Goal: Learn about a topic

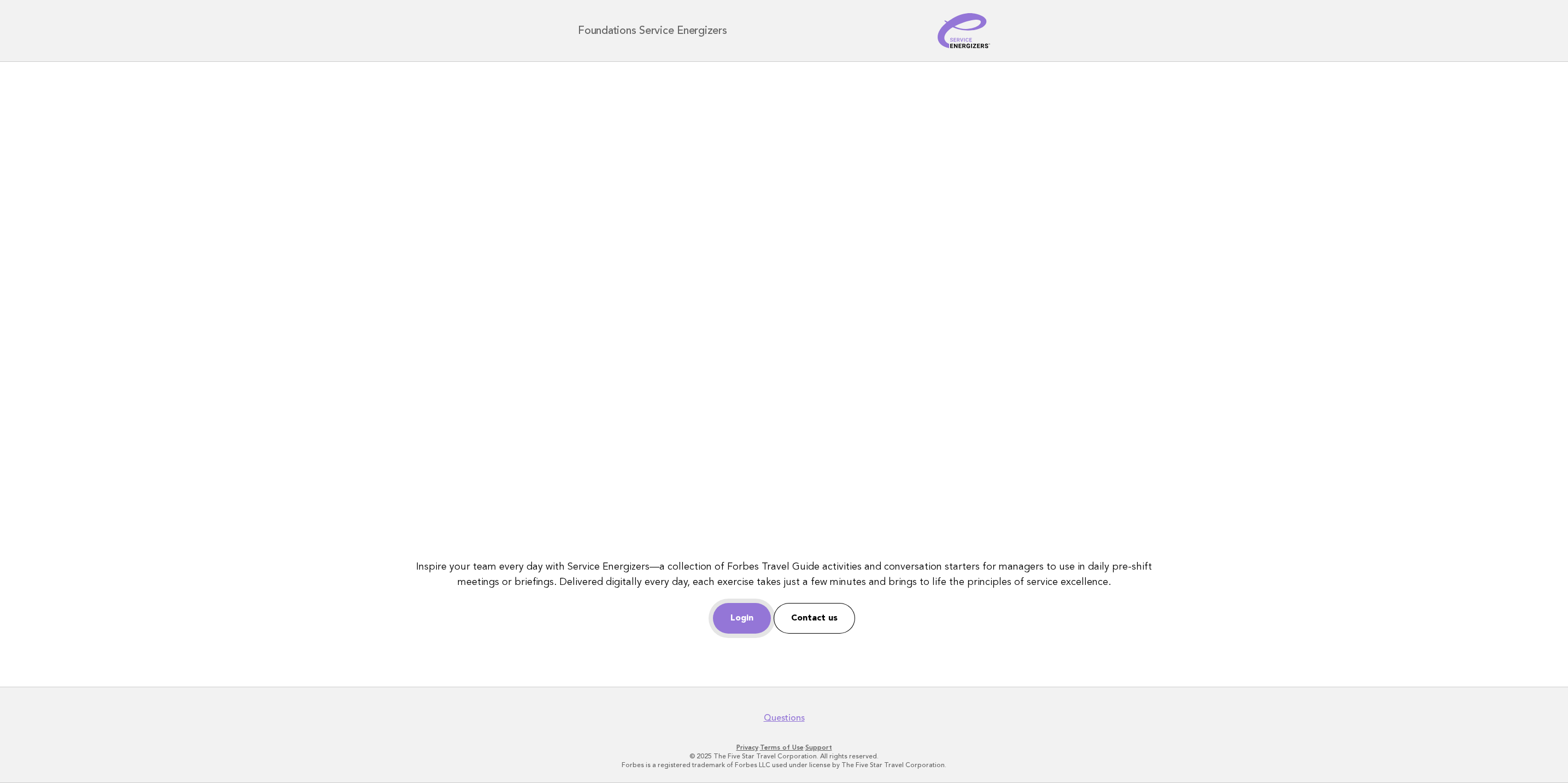
click at [749, 606] on link "Login" at bounding box center [742, 618] width 58 height 31
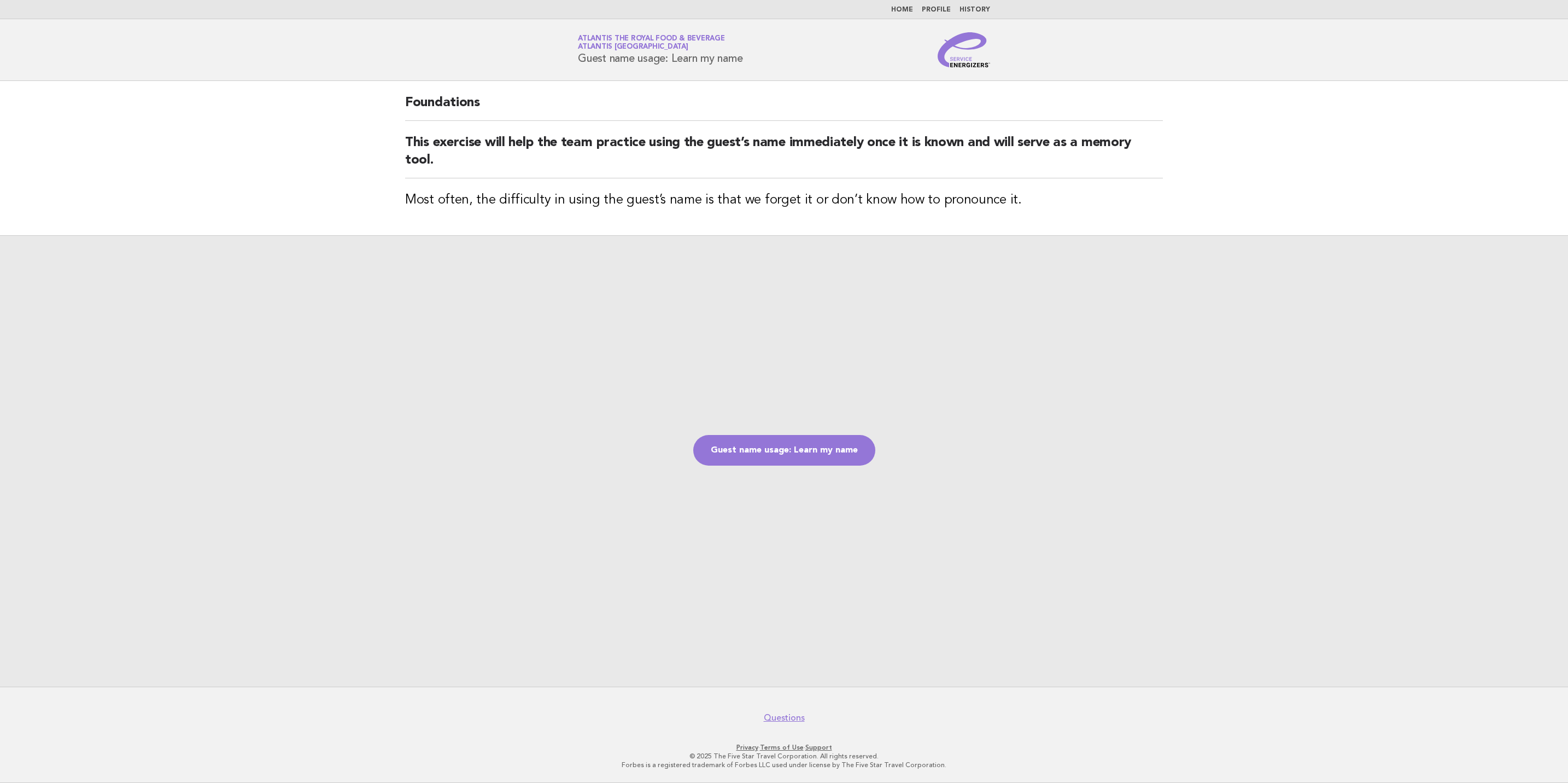
click at [975, 69] on header "Service Energizers Atlantis the Royal Food & Beverage Atlantis Dubai Guest name…" at bounding box center [784, 49] width 1568 height 62
click at [975, 57] on img at bounding box center [964, 49] width 52 height 35
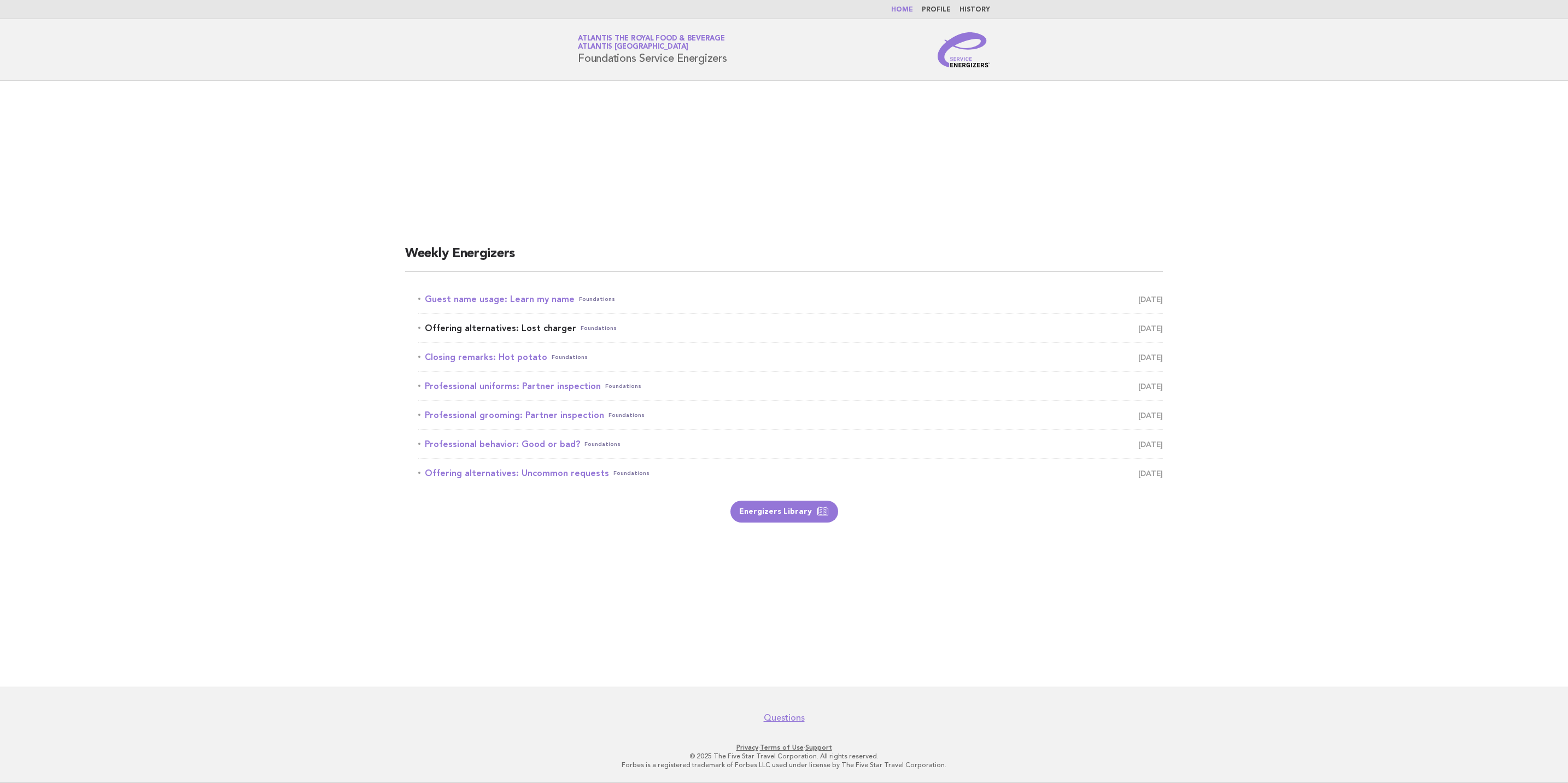
click at [1139, 324] on span "September 29" at bounding box center [1151, 328] width 24 height 15
